Goal: Find specific page/section: Find specific page/section

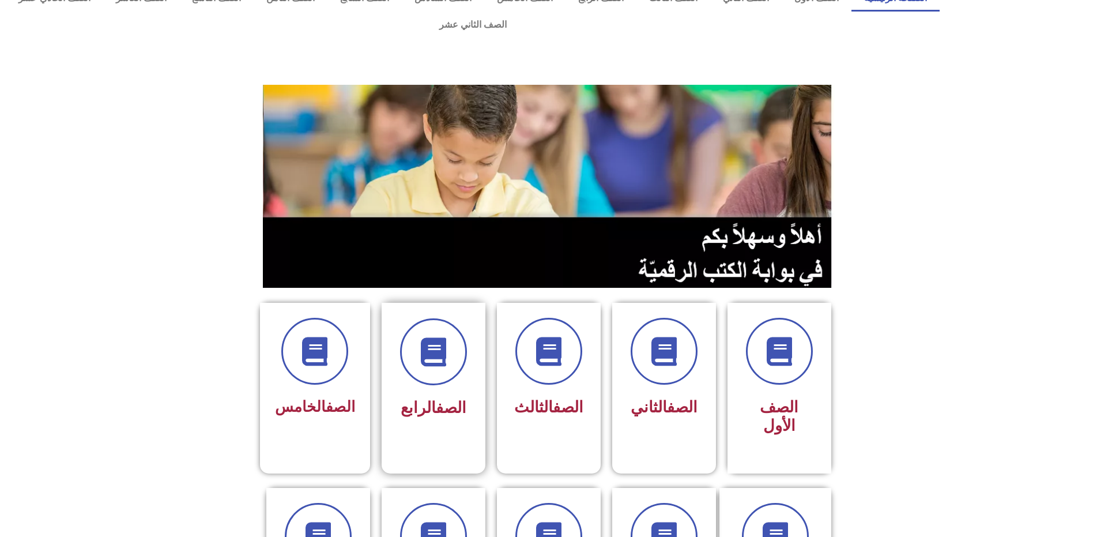
scroll to position [58, 0]
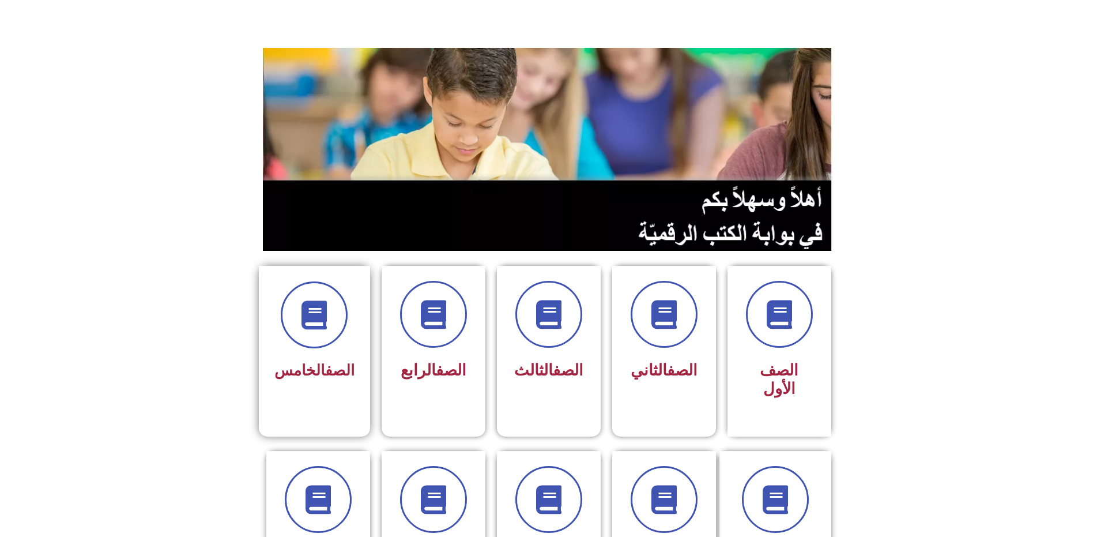
click at [329, 325] on div "الصف الخامس" at bounding box center [314, 333] width 80 height 104
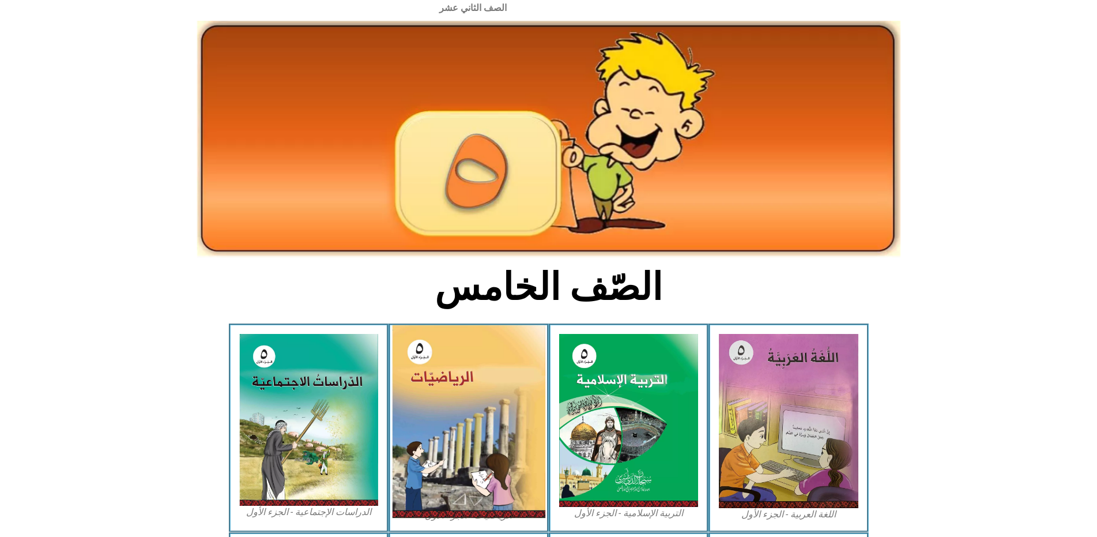
scroll to position [115, 0]
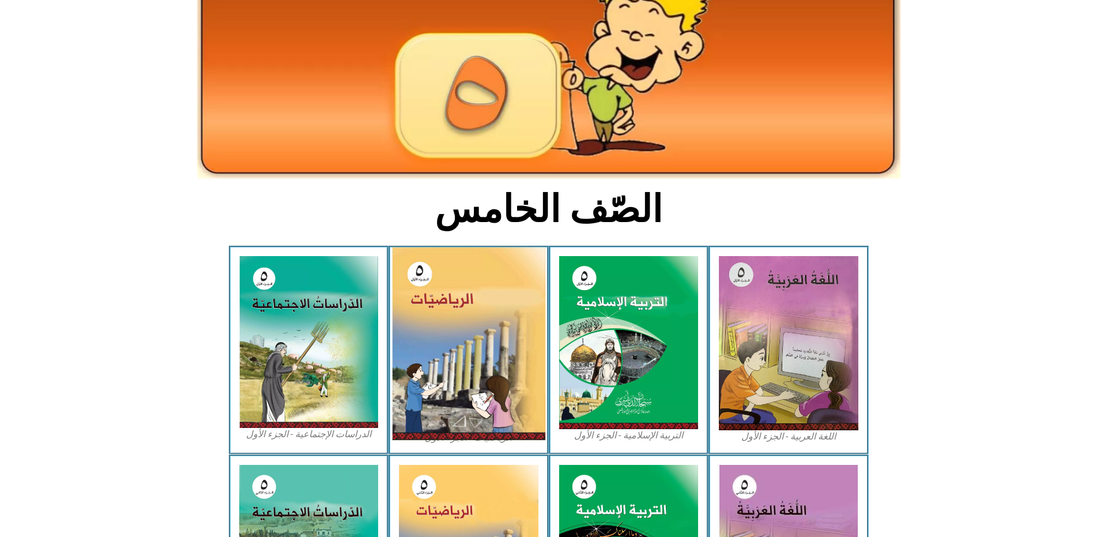
click at [461, 375] on img at bounding box center [468, 343] width 153 height 193
click at [459, 371] on img at bounding box center [468, 343] width 153 height 193
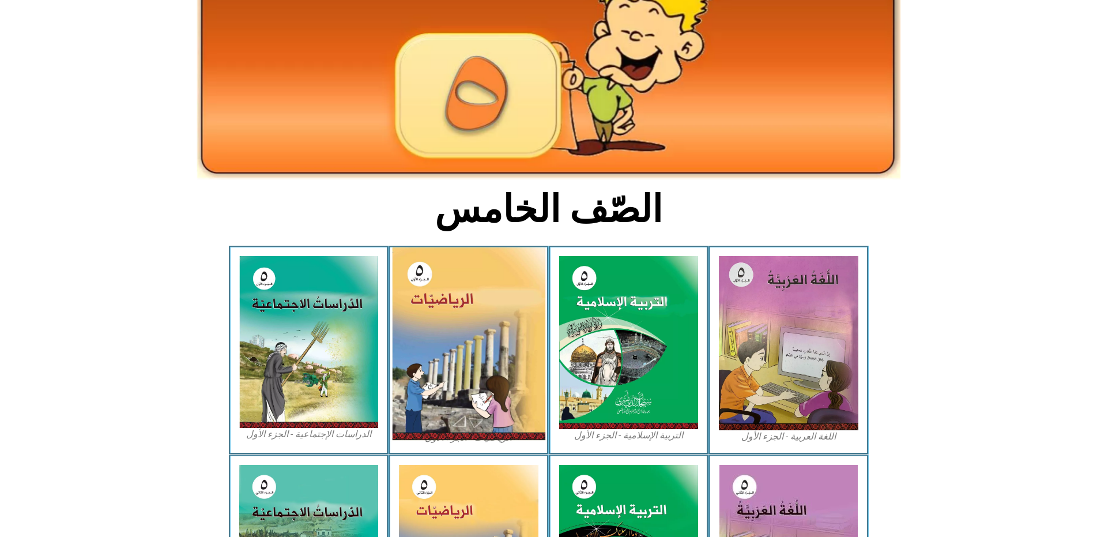
click at [459, 371] on img at bounding box center [468, 343] width 153 height 193
click at [461, 372] on img at bounding box center [468, 343] width 153 height 193
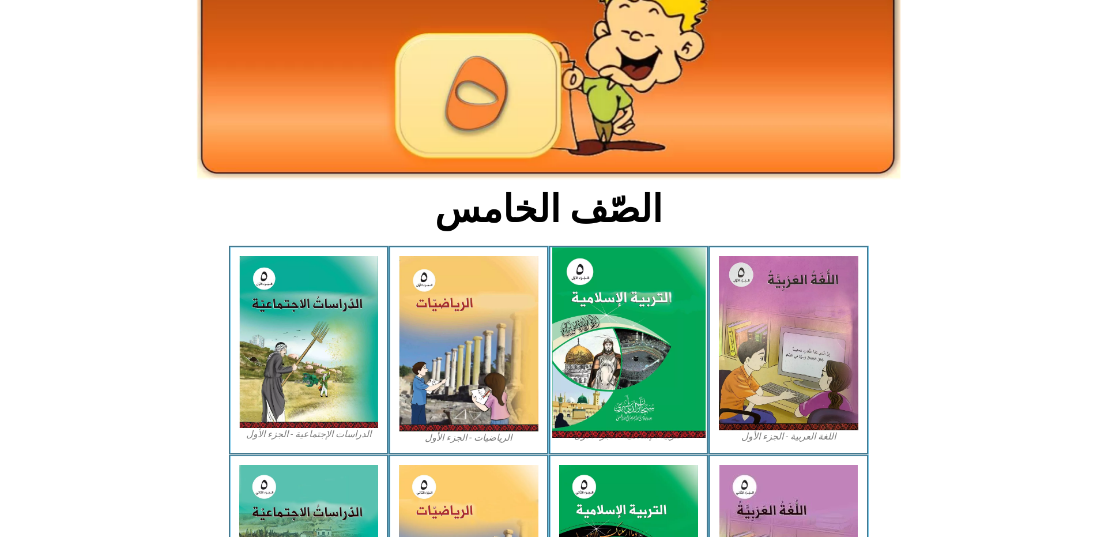
click at [585, 286] on img at bounding box center [628, 342] width 153 height 191
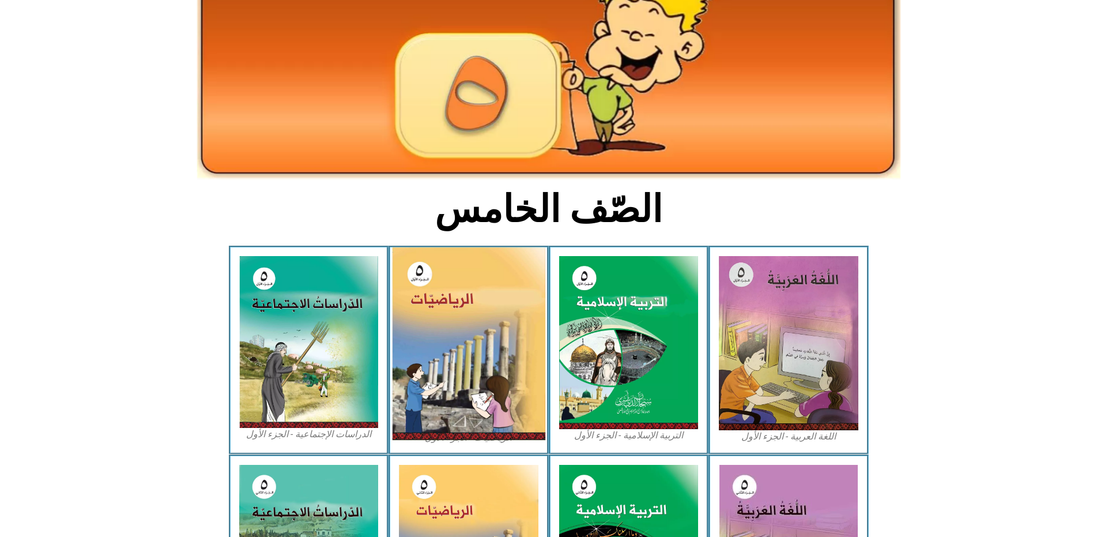
click at [526, 296] on img at bounding box center [468, 343] width 153 height 193
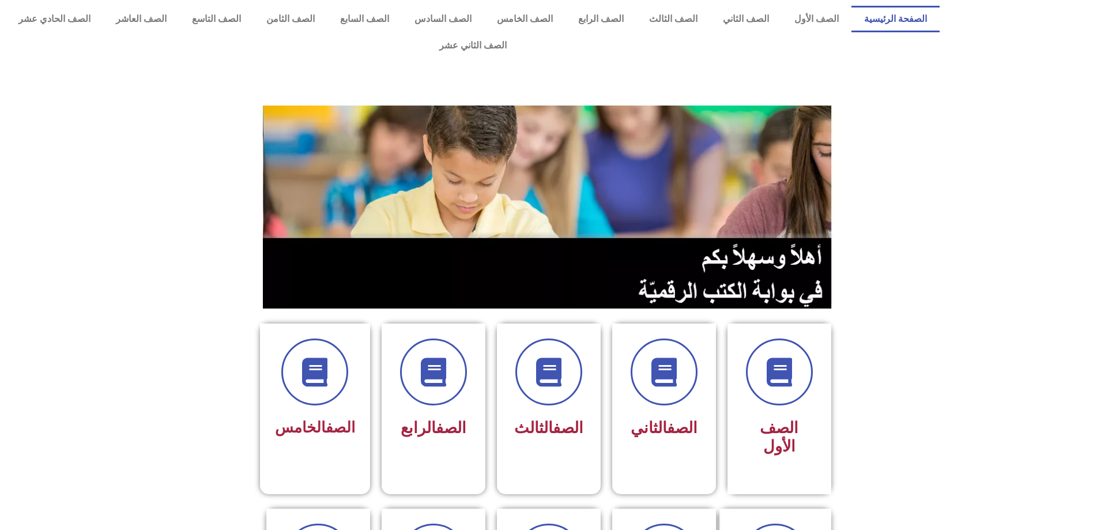
click at [249, 359] on section "الصف الأول الصف الثاني الصف الثالث الصف الرابع الصف الخامس" at bounding box center [548, 401] width 1097 height 185
click at [292, 336] on span at bounding box center [314, 373] width 74 height 74
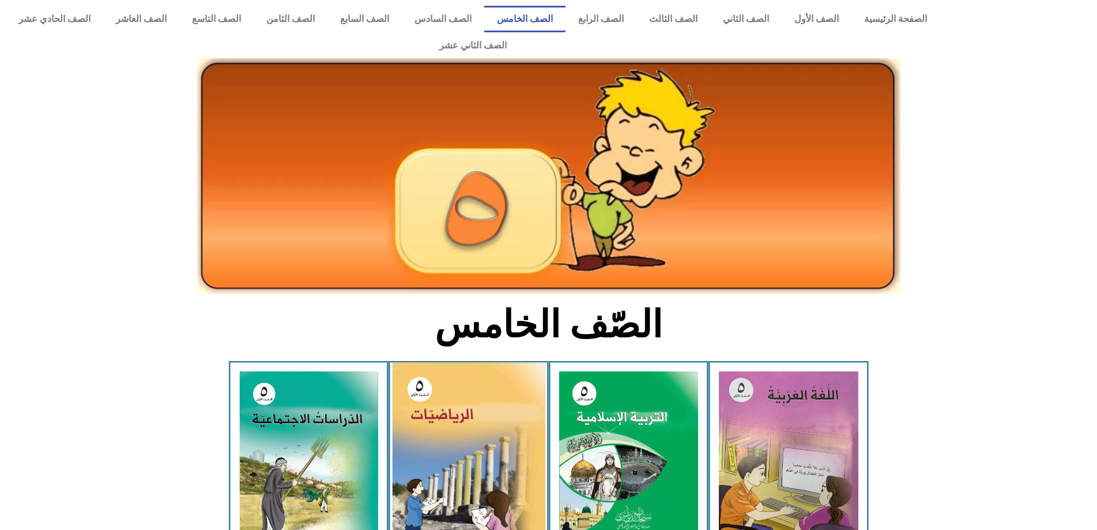
click at [416, 424] on img at bounding box center [468, 459] width 153 height 193
drag, startPoint x: 417, startPoint y: 424, endPoint x: 424, endPoint y: 424, distance: 6.9
click at [423, 424] on img at bounding box center [468, 459] width 153 height 193
click at [424, 424] on img at bounding box center [468, 459] width 153 height 193
click at [424, 423] on img at bounding box center [468, 459] width 153 height 193
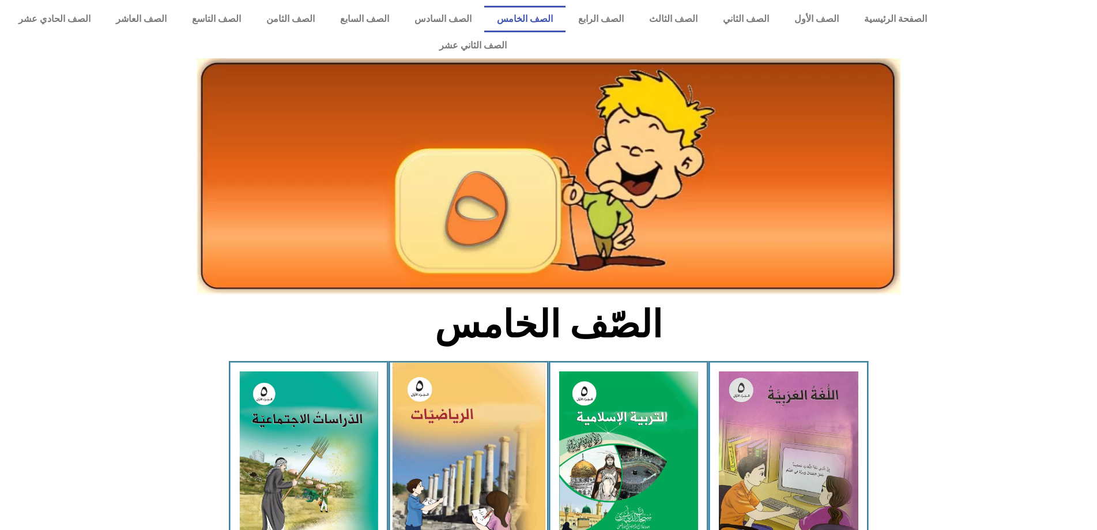
click at [424, 423] on img at bounding box center [468, 459] width 153 height 193
click at [438, 405] on img at bounding box center [468, 459] width 153 height 193
click at [439, 405] on img at bounding box center [468, 459] width 153 height 193
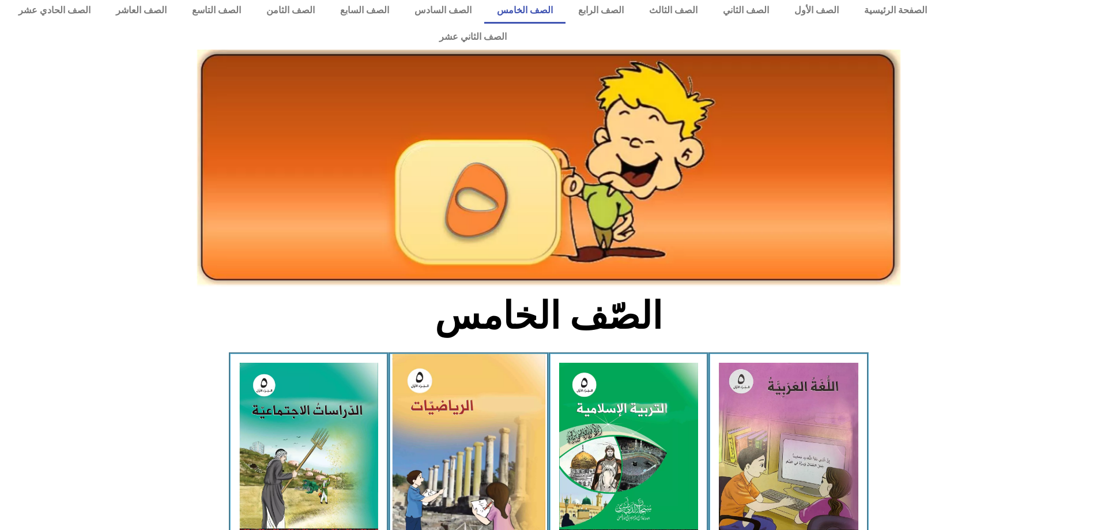
scroll to position [288, 0]
